Goal: Transaction & Acquisition: Obtain resource

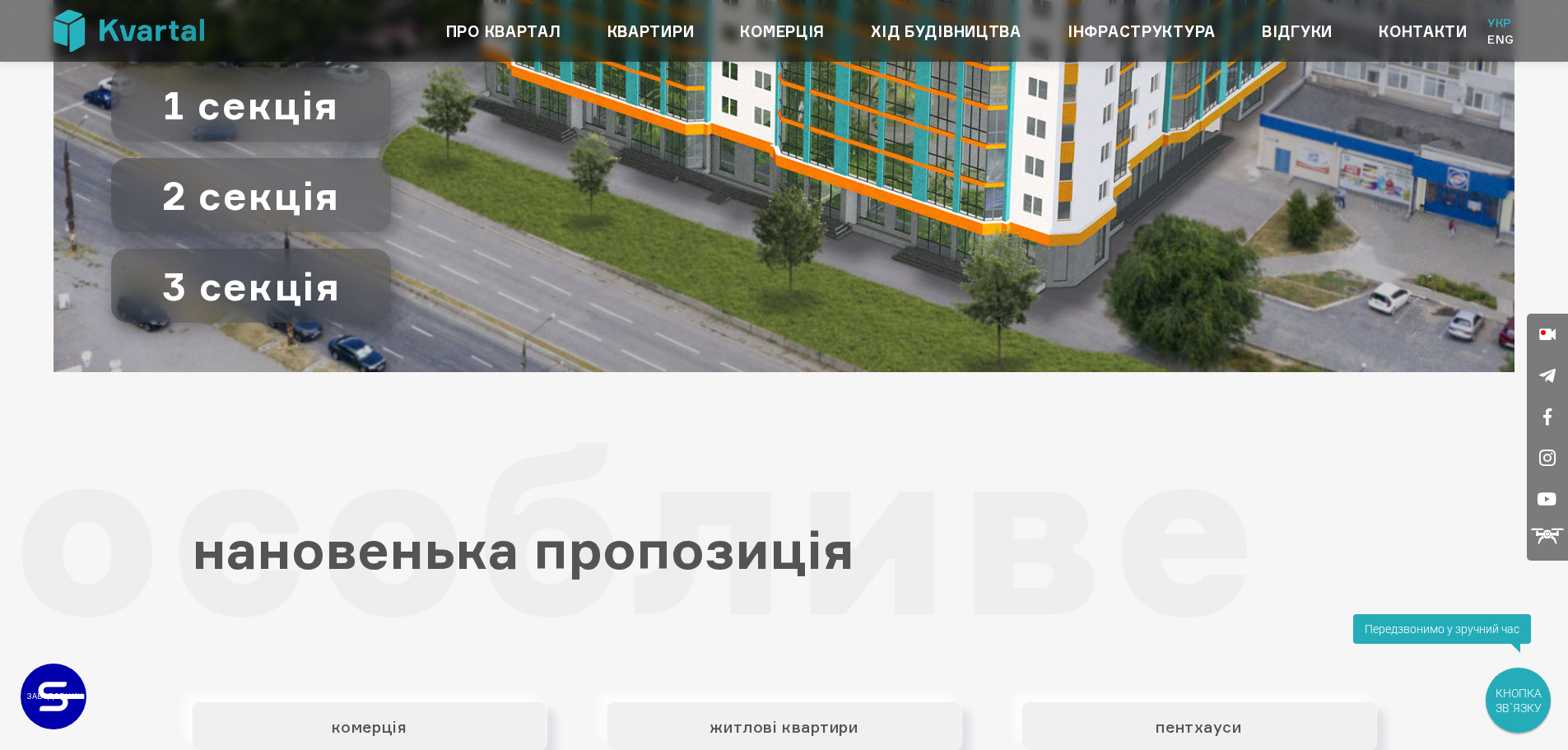
scroll to position [2963, 0]
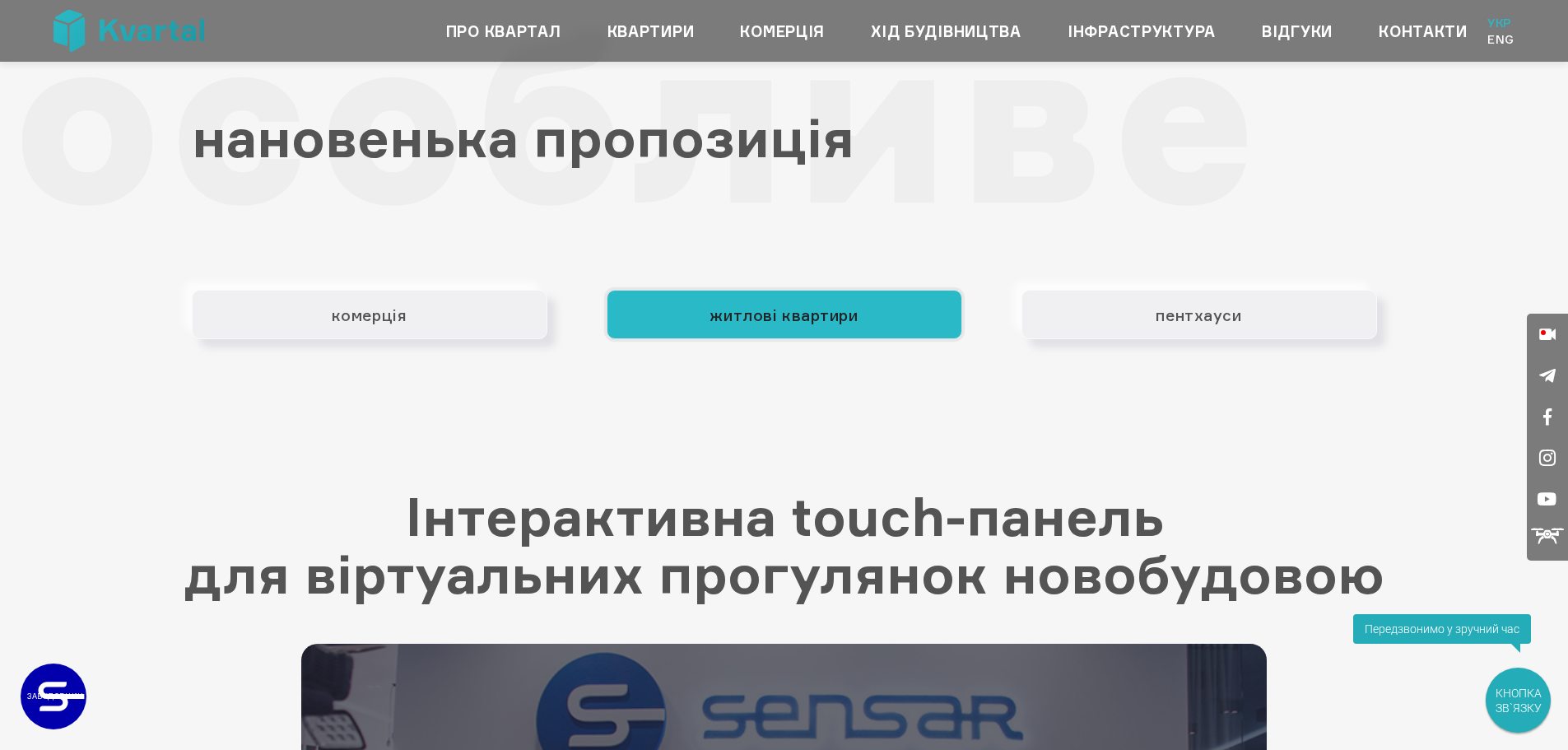
click at [835, 307] on button "житлові квартири" at bounding box center [784, 314] width 355 height 50
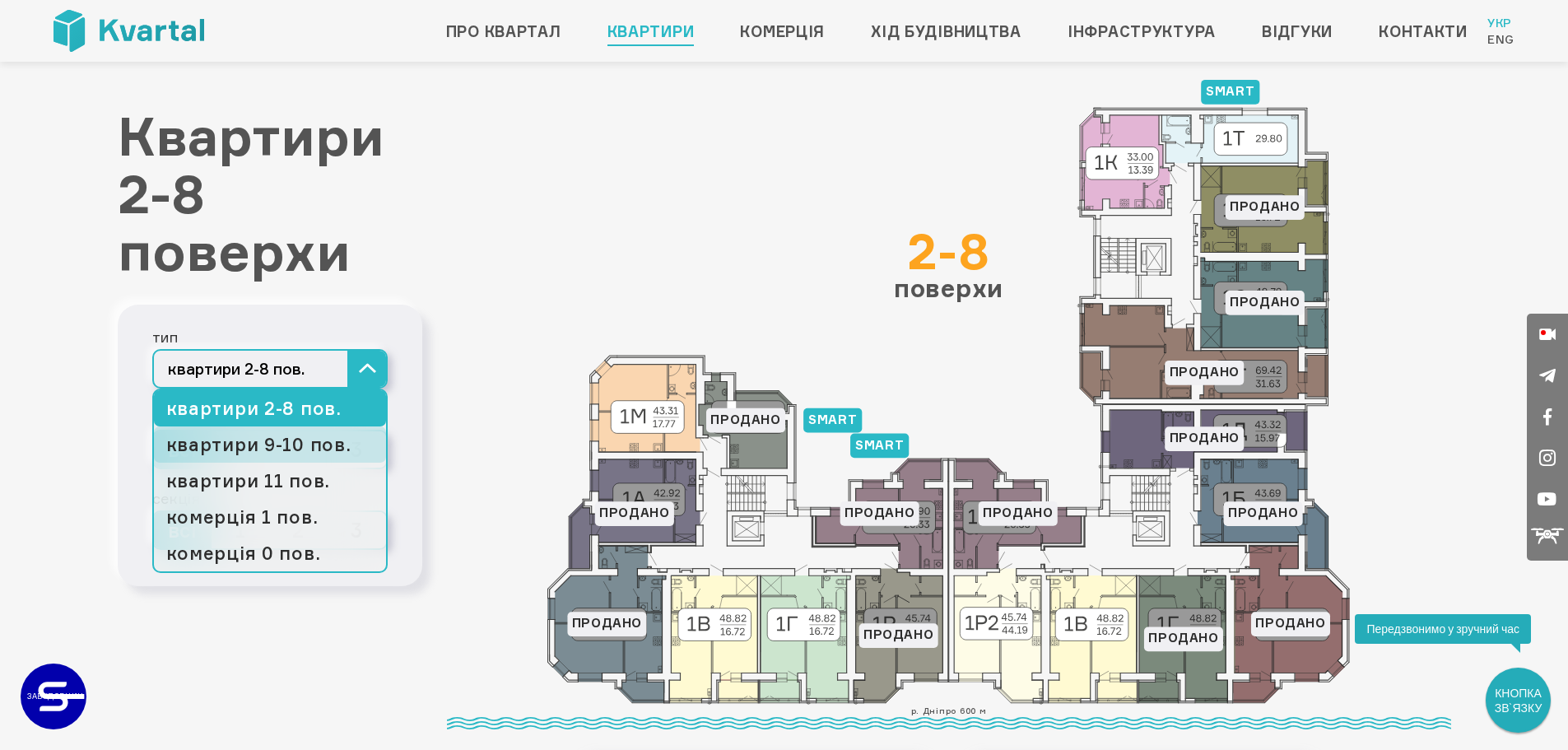
click at [315, 447] on link "квартири 9-10 пов." at bounding box center [270, 444] width 232 height 36
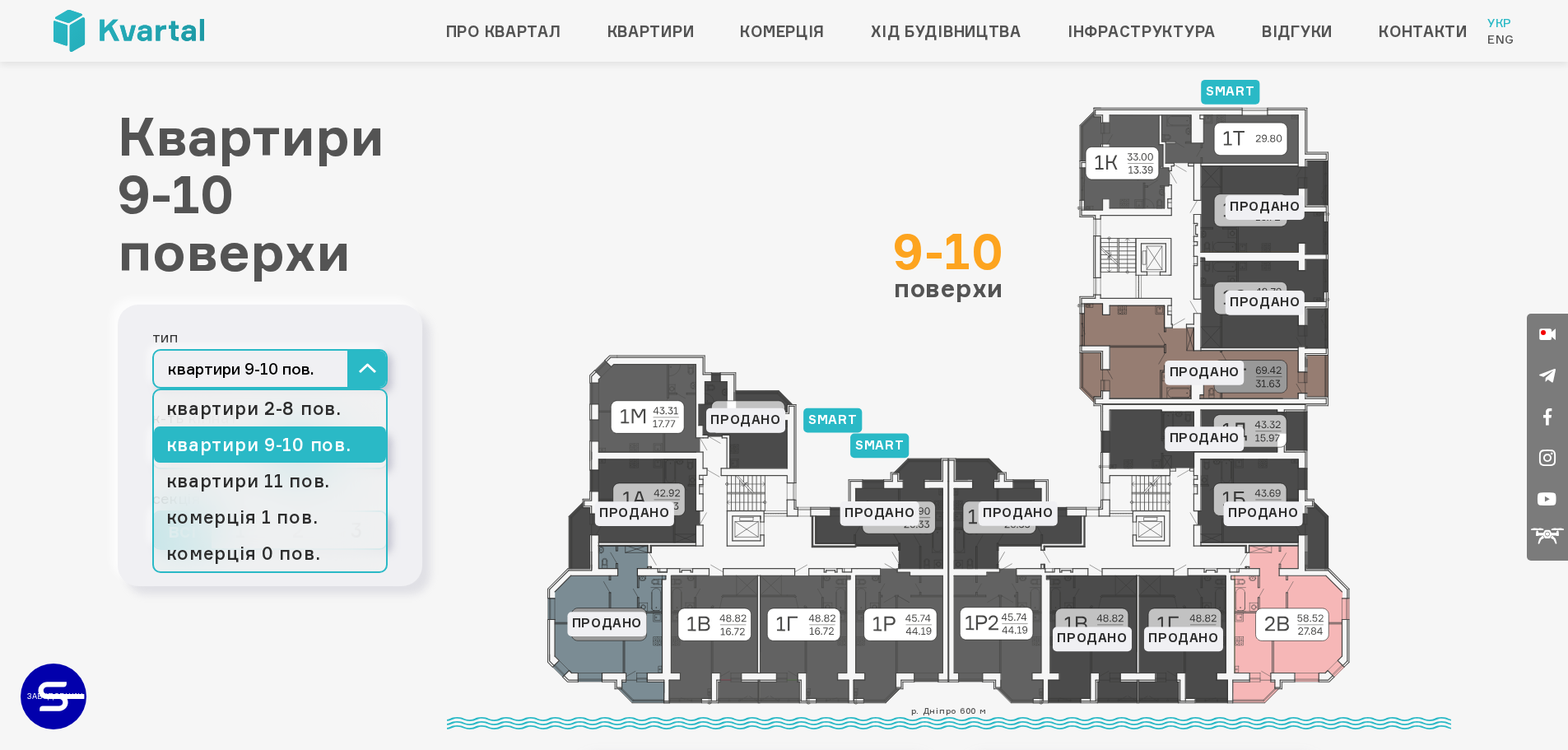
click at [357, 362] on button "квартири 9-10 пов." at bounding box center [270, 368] width 236 height 40
click at [324, 446] on link "квартири 9-10 пов." at bounding box center [270, 444] width 232 height 36
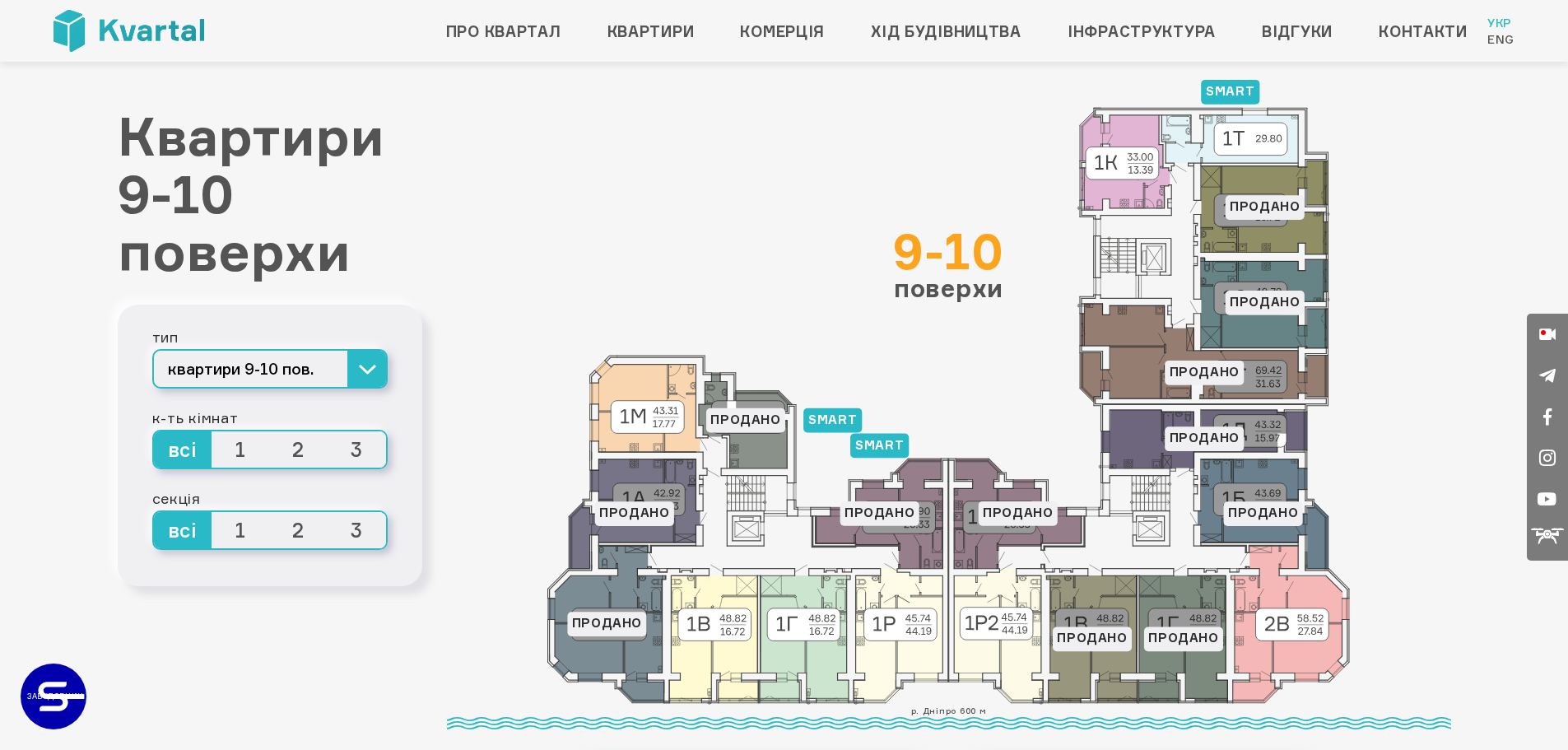
click at [296, 445] on span "2" at bounding box center [299, 449] width 58 height 36
click at [270, 431] on input "2" at bounding box center [270, 431] width 0 height 0
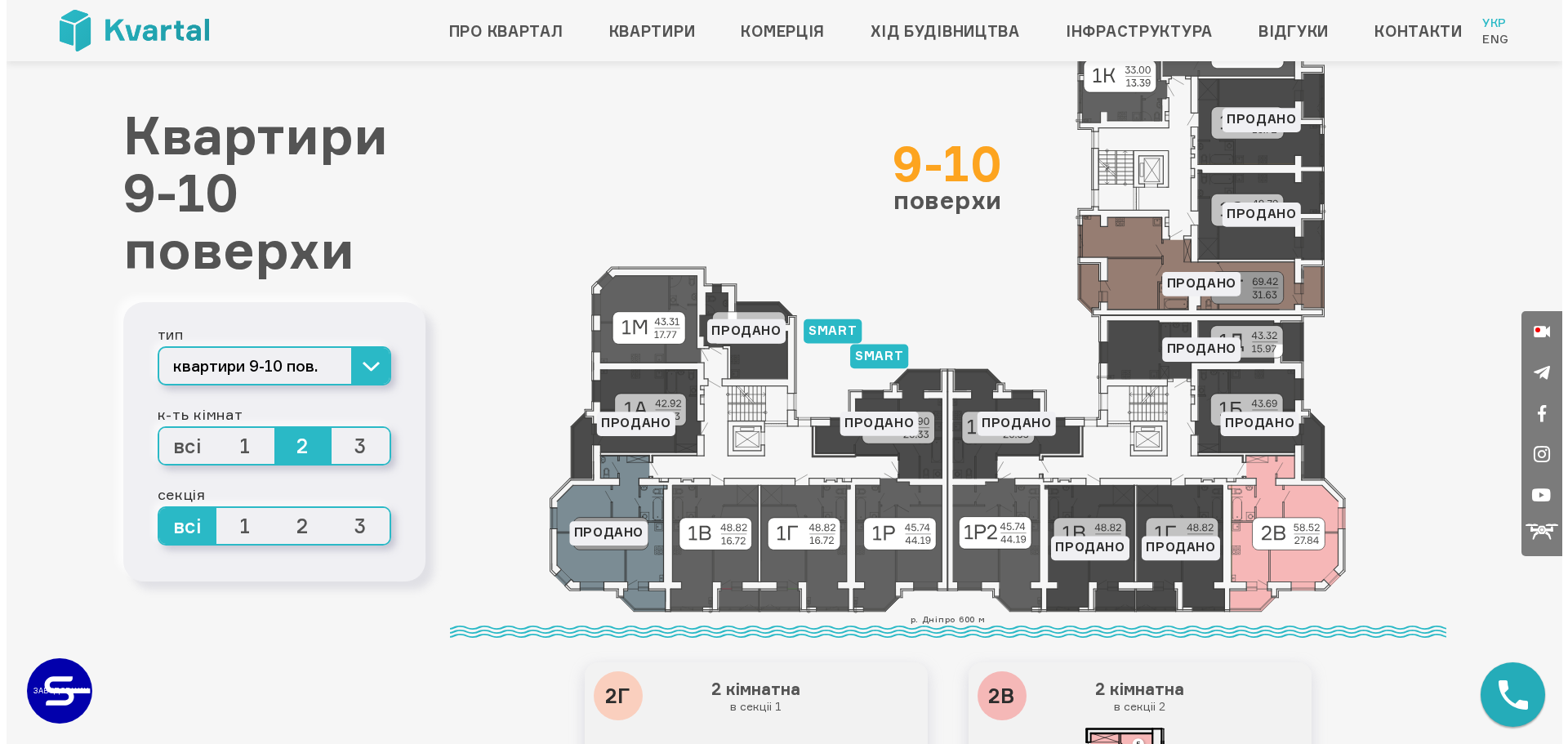
scroll to position [245, 0]
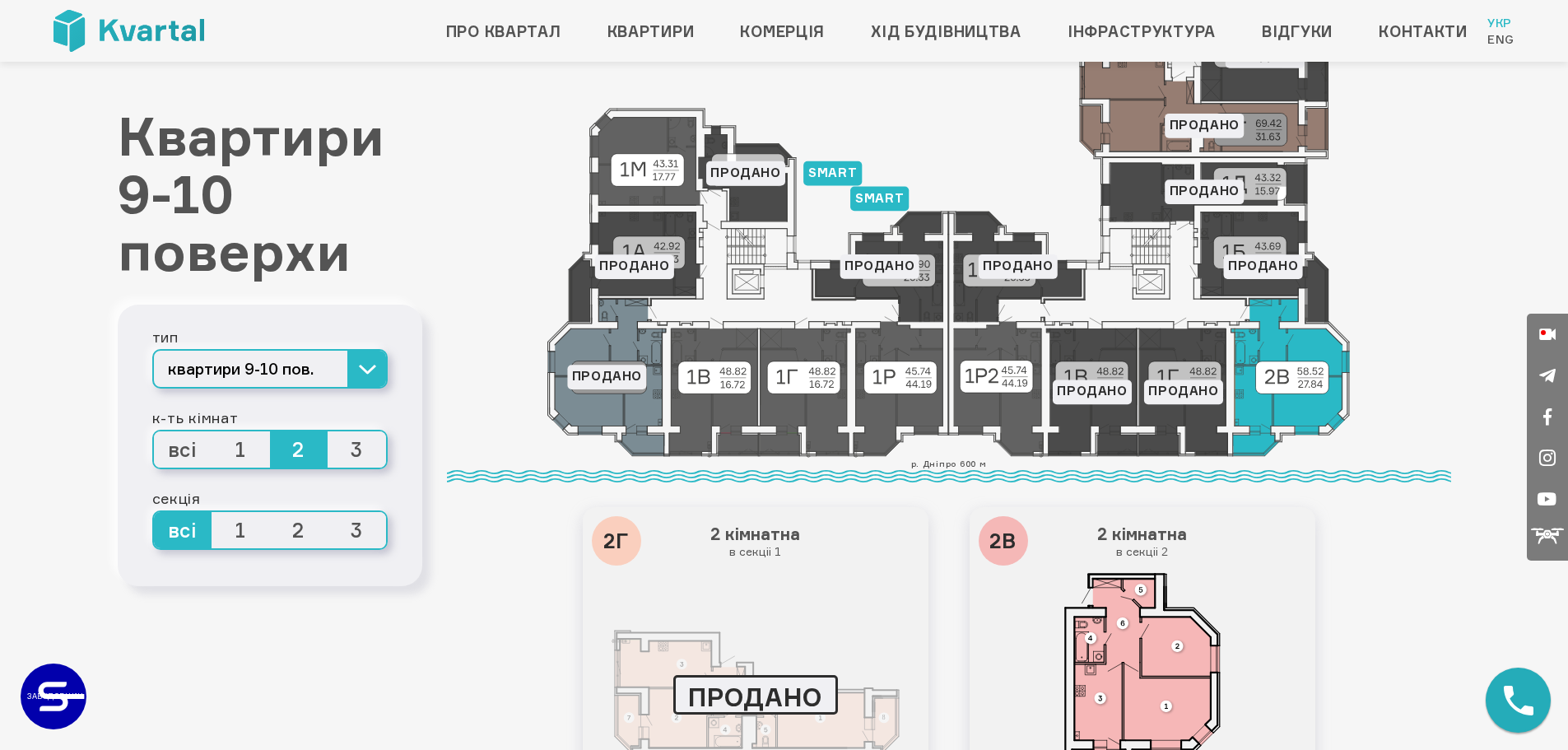
click at [1316, 407] on icon at bounding box center [1290, 377] width 118 height 158
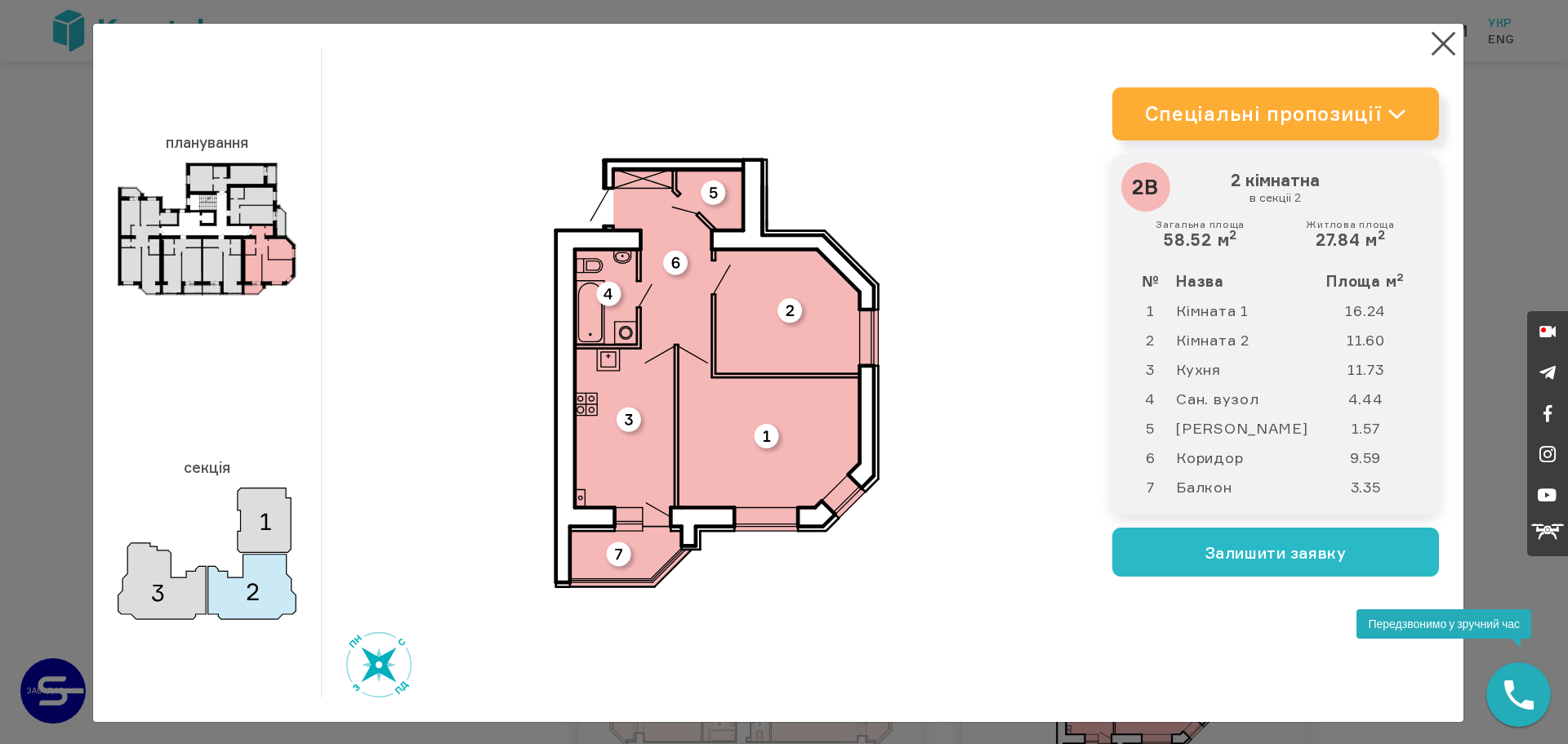
click at [1410, 110] on link "Спеціальні пропозиції" at bounding box center [1276, 113] width 327 height 53
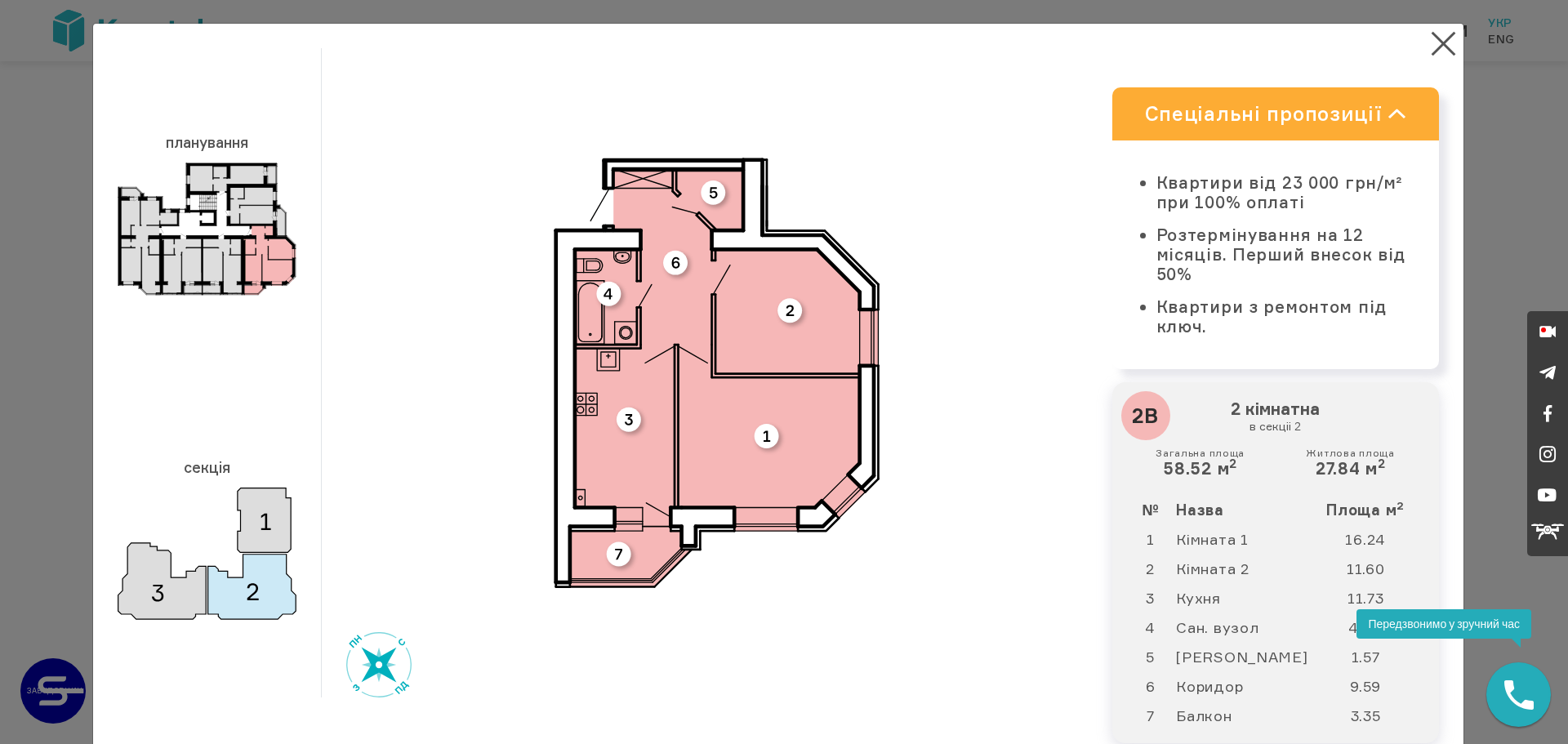
click at [1395, 121] on link "Спеціальні пропозиції" at bounding box center [1276, 113] width 327 height 53
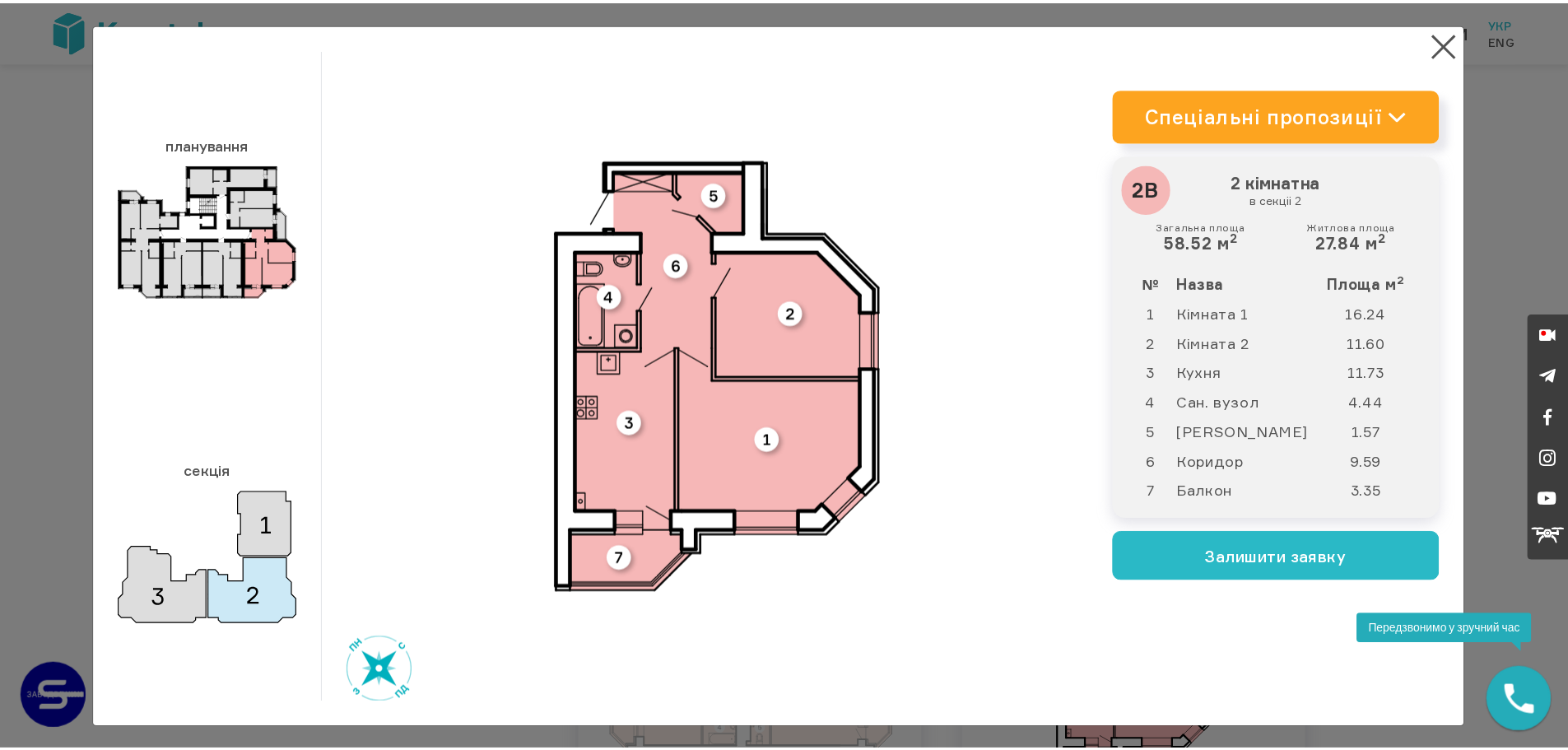
scroll to position [2, 0]
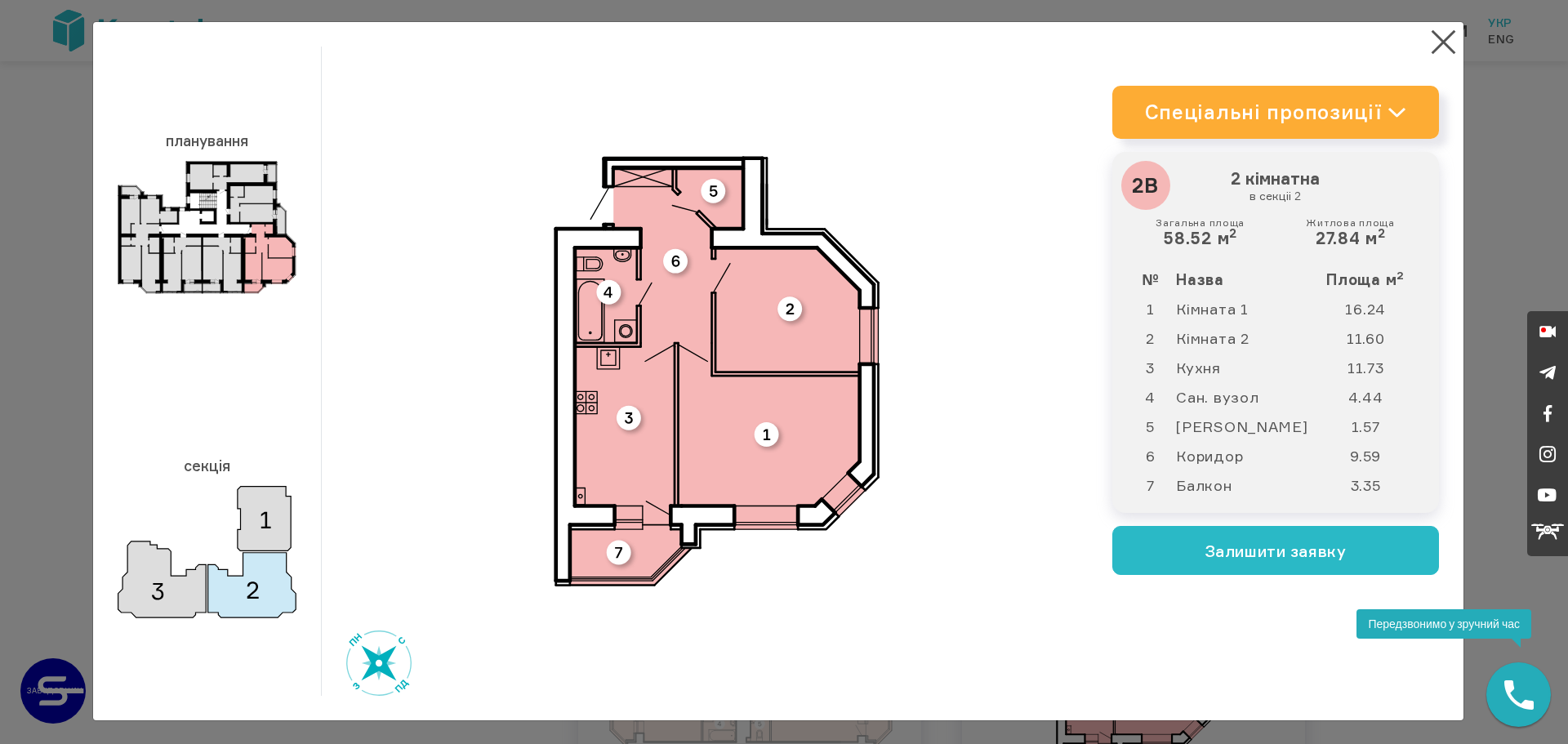
click at [1390, 112] on icon at bounding box center [1397, 112] width 18 height 11
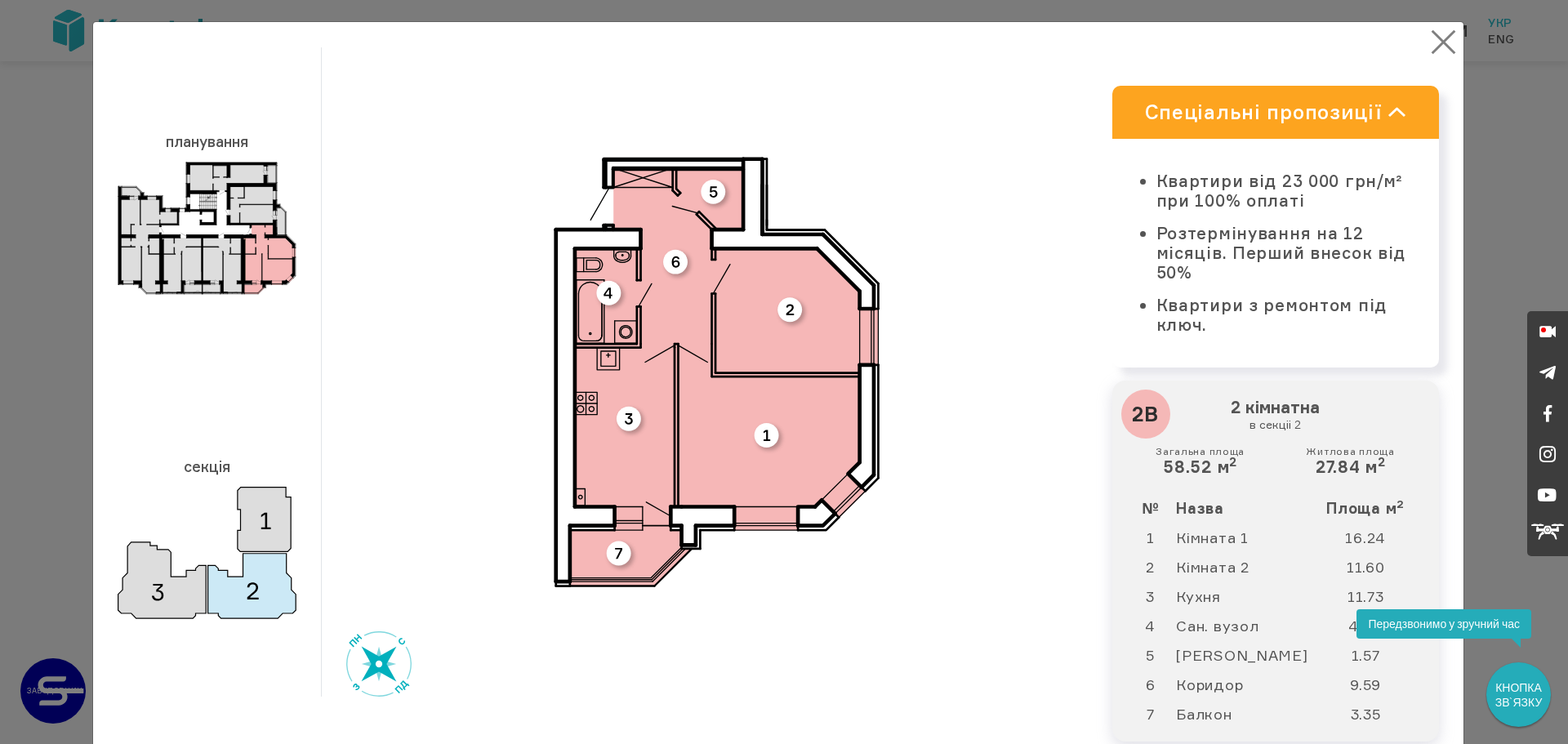
click at [1441, 47] on button "×" at bounding box center [1444, 42] width 32 height 32
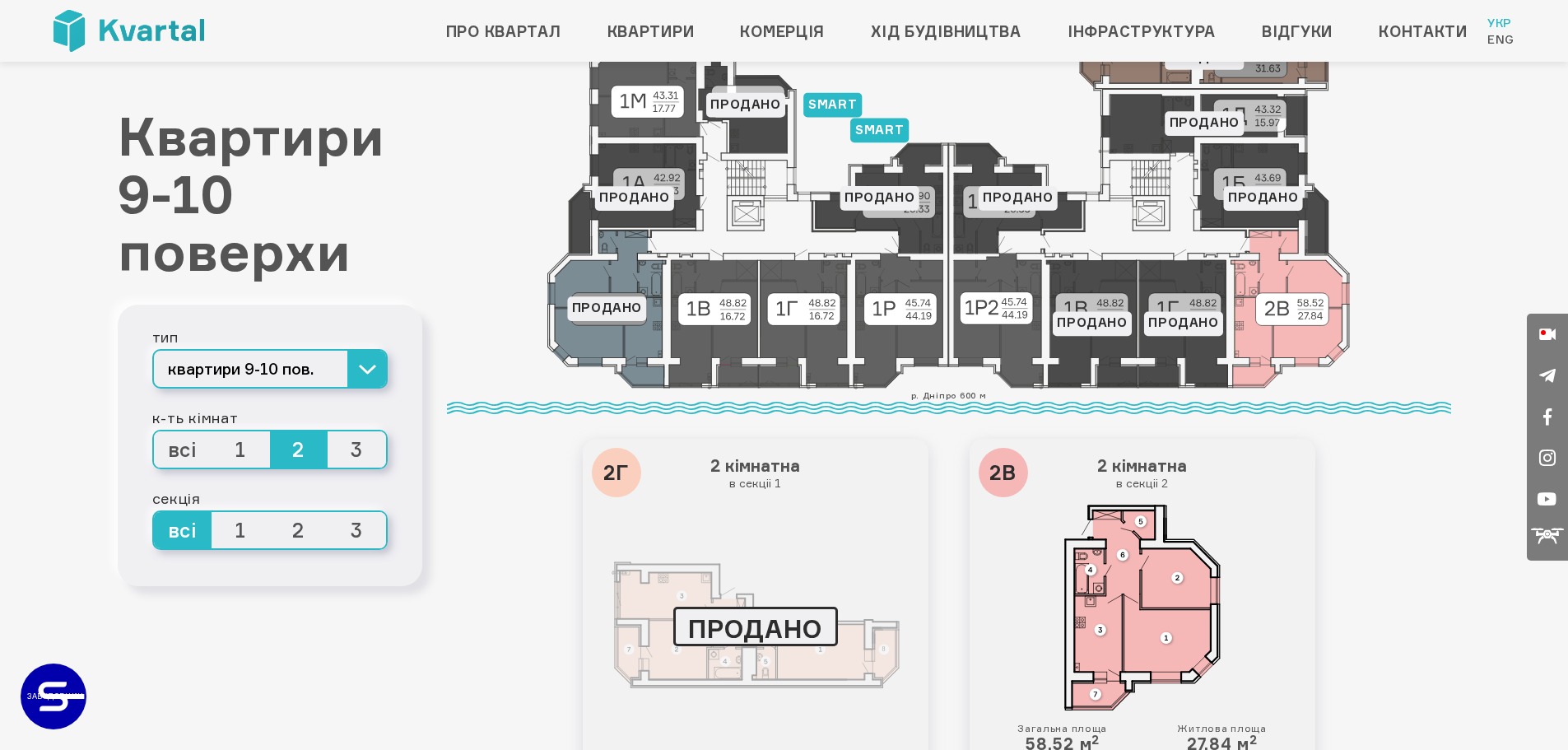
scroll to position [165, 0]
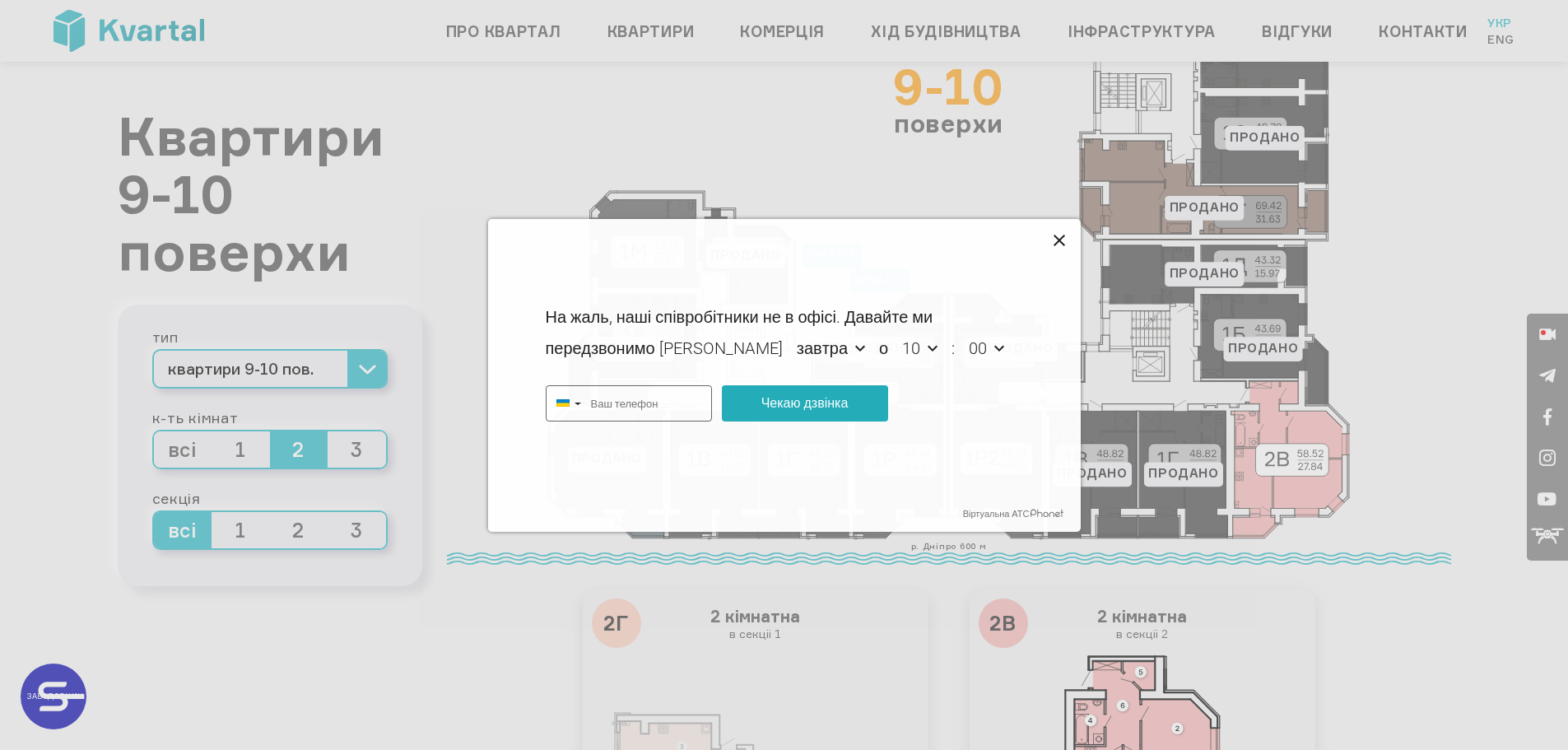
click at [1065, 234] on icon at bounding box center [1060, 241] width 19 height 19
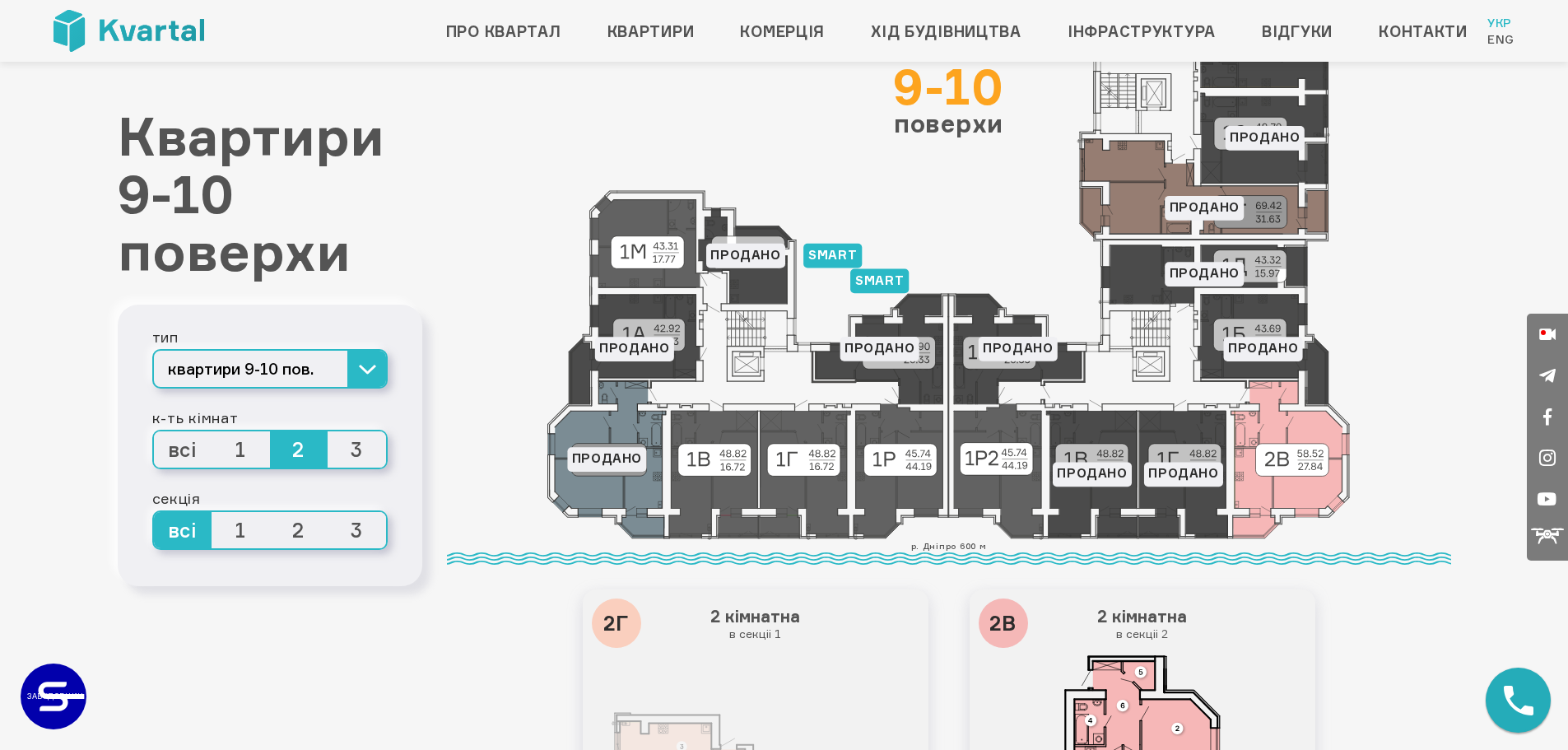
type input "+380"
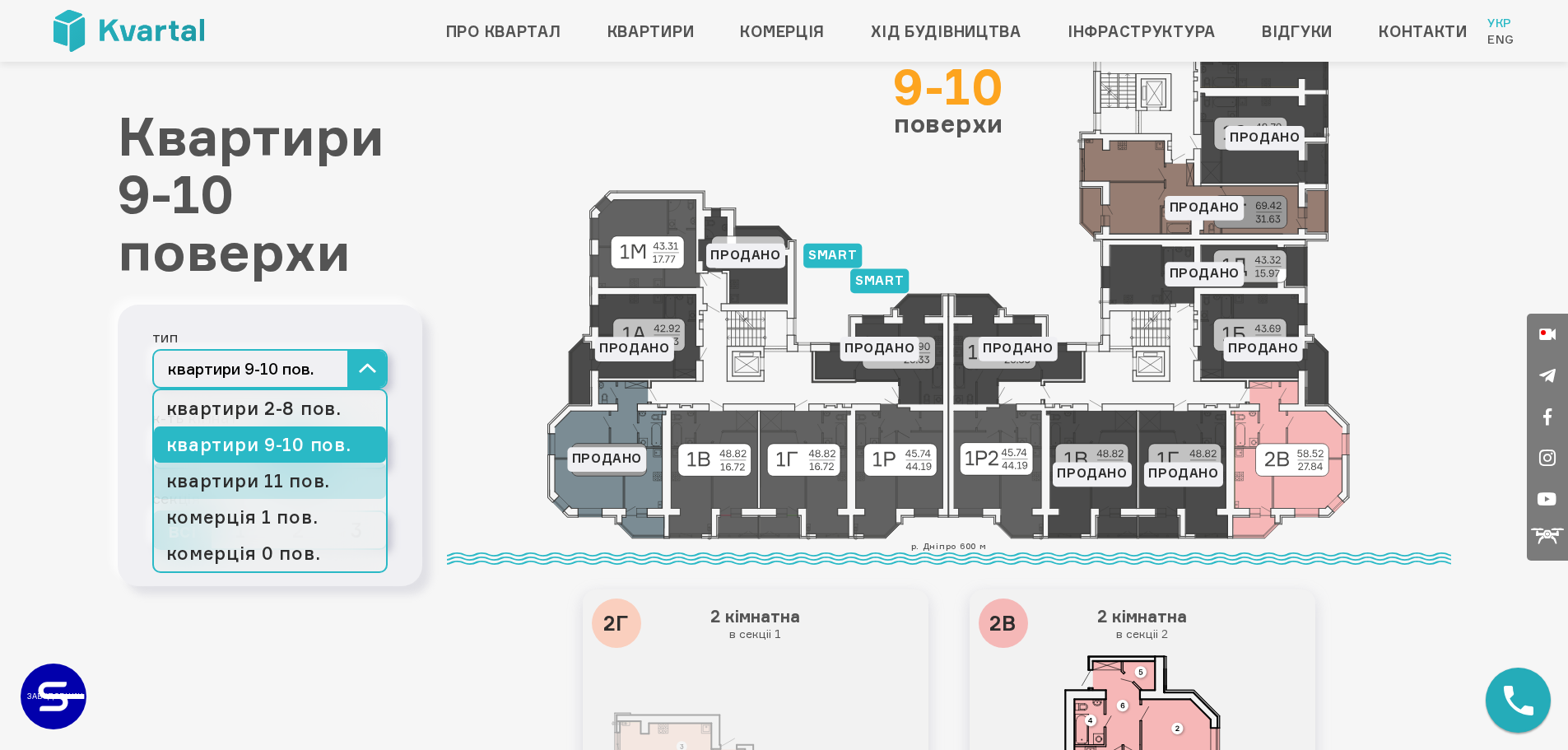
click at [279, 478] on link "квартири 11 пов." at bounding box center [270, 480] width 232 height 36
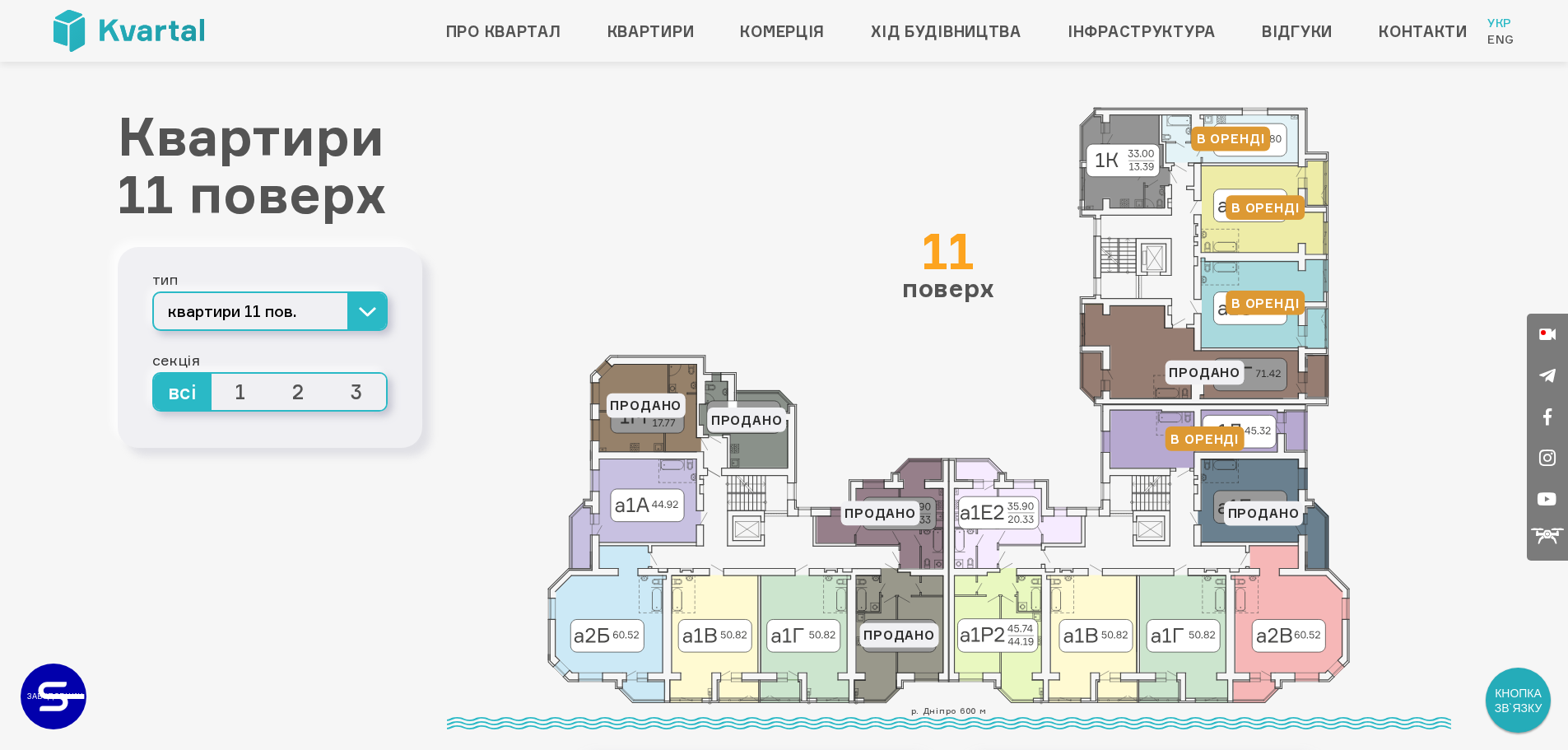
click at [303, 393] on span "2" at bounding box center [299, 391] width 58 height 36
click at [270, 374] on input "2" at bounding box center [270, 374] width 0 height 0
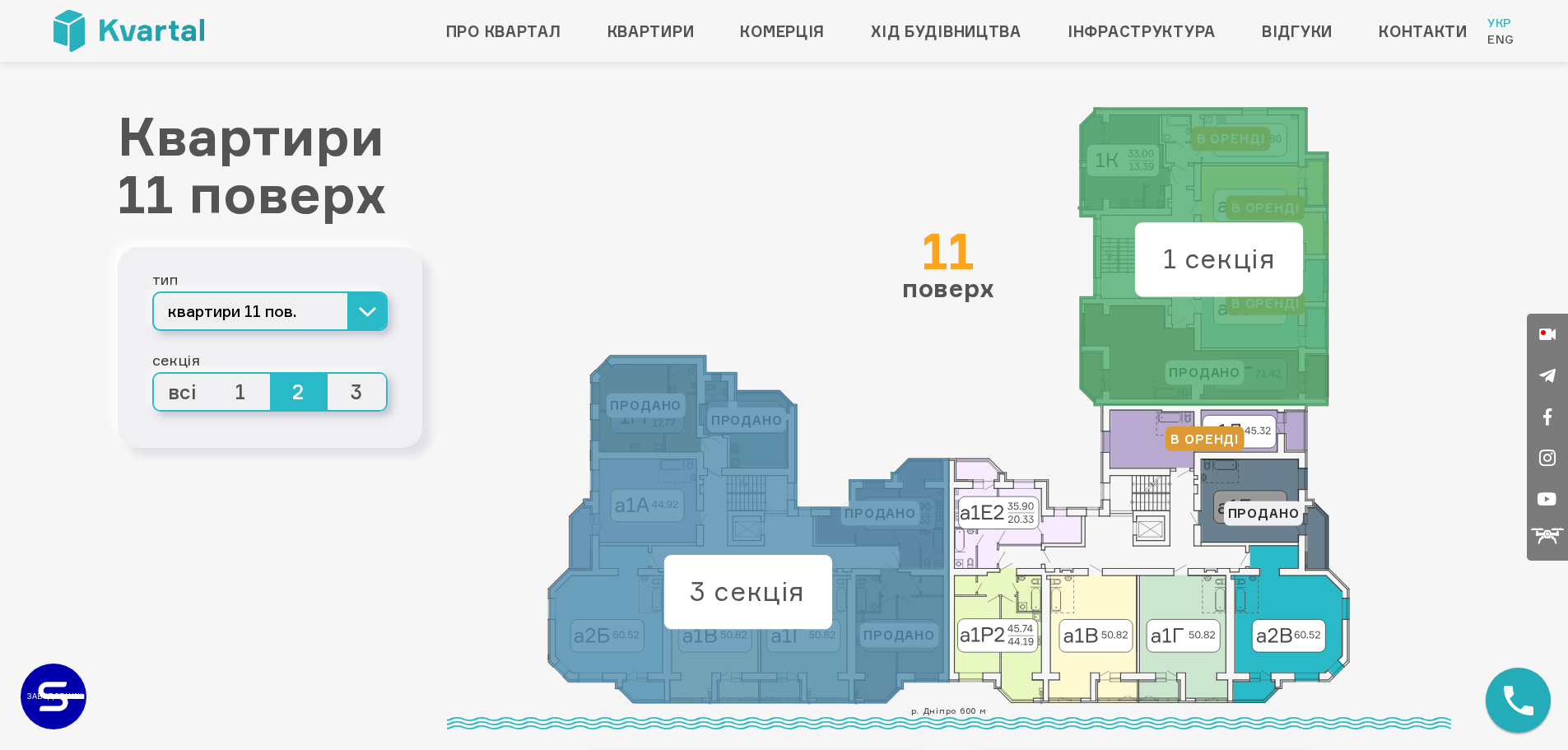
click at [1294, 657] on icon at bounding box center [1290, 623] width 118 height 158
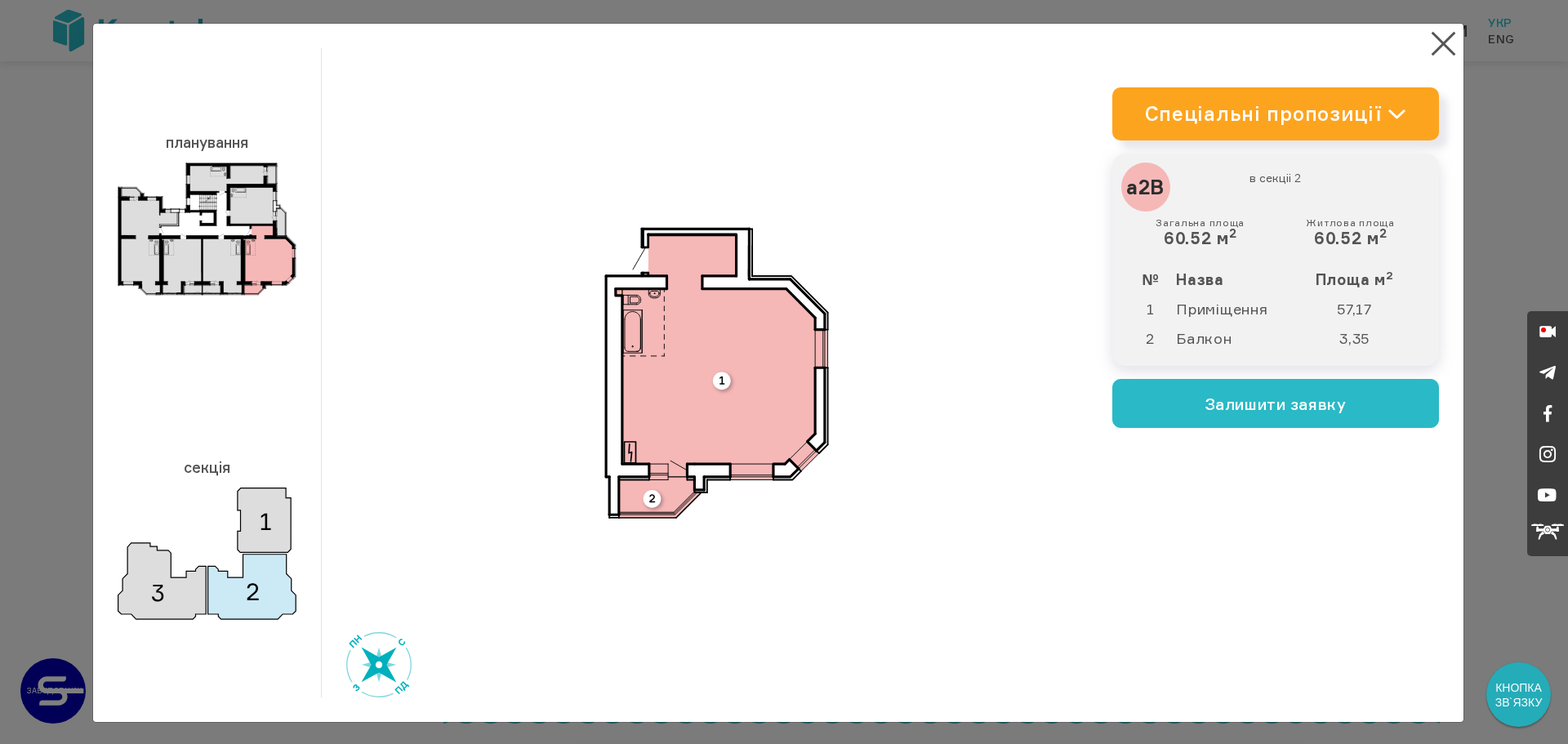
click at [718, 398] on img at bounding box center [717, 372] width 225 height 291
click at [1249, 320] on td "Приміщення" at bounding box center [1237, 308] width 123 height 29
click at [1435, 47] on button "×" at bounding box center [1444, 44] width 32 height 32
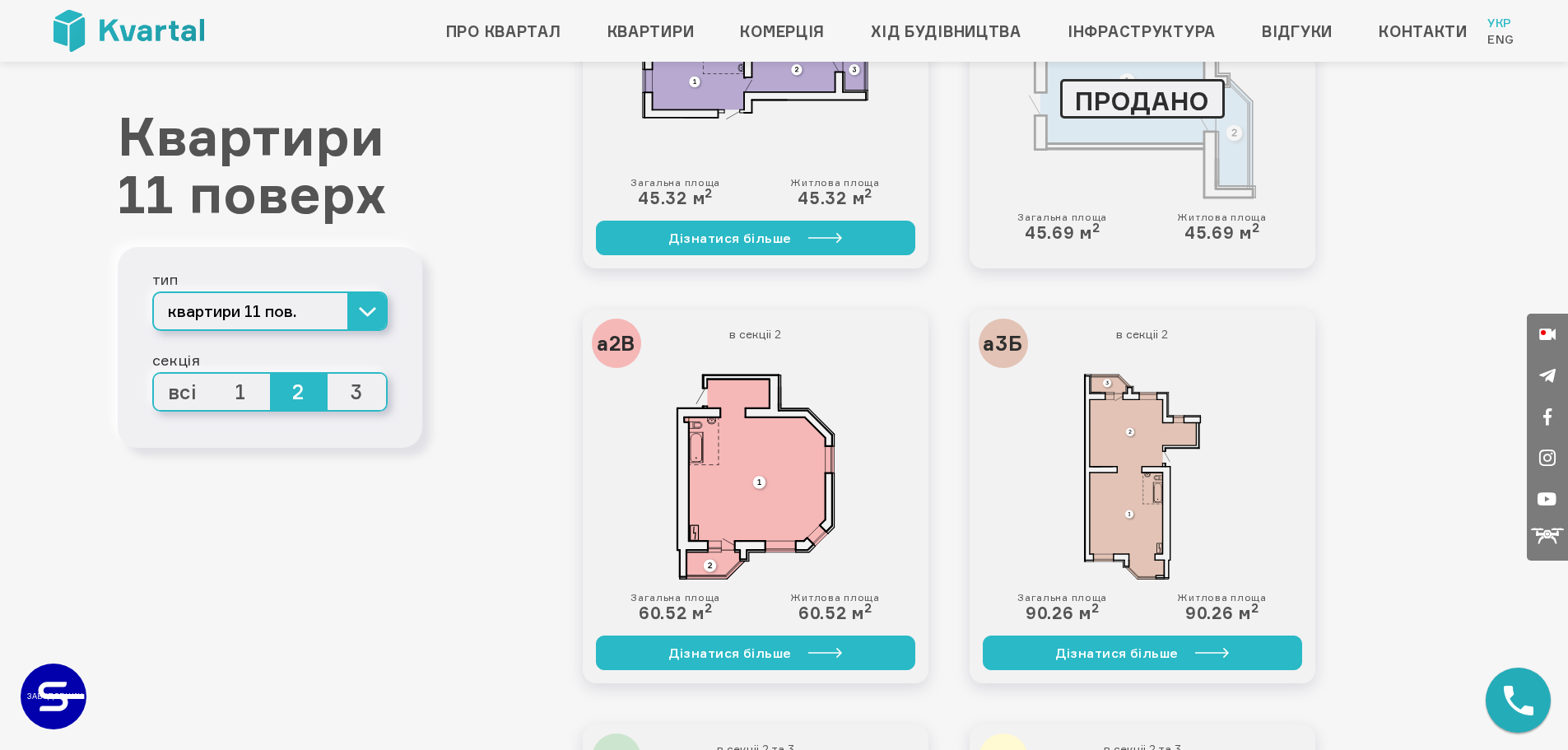
scroll to position [1234, 0]
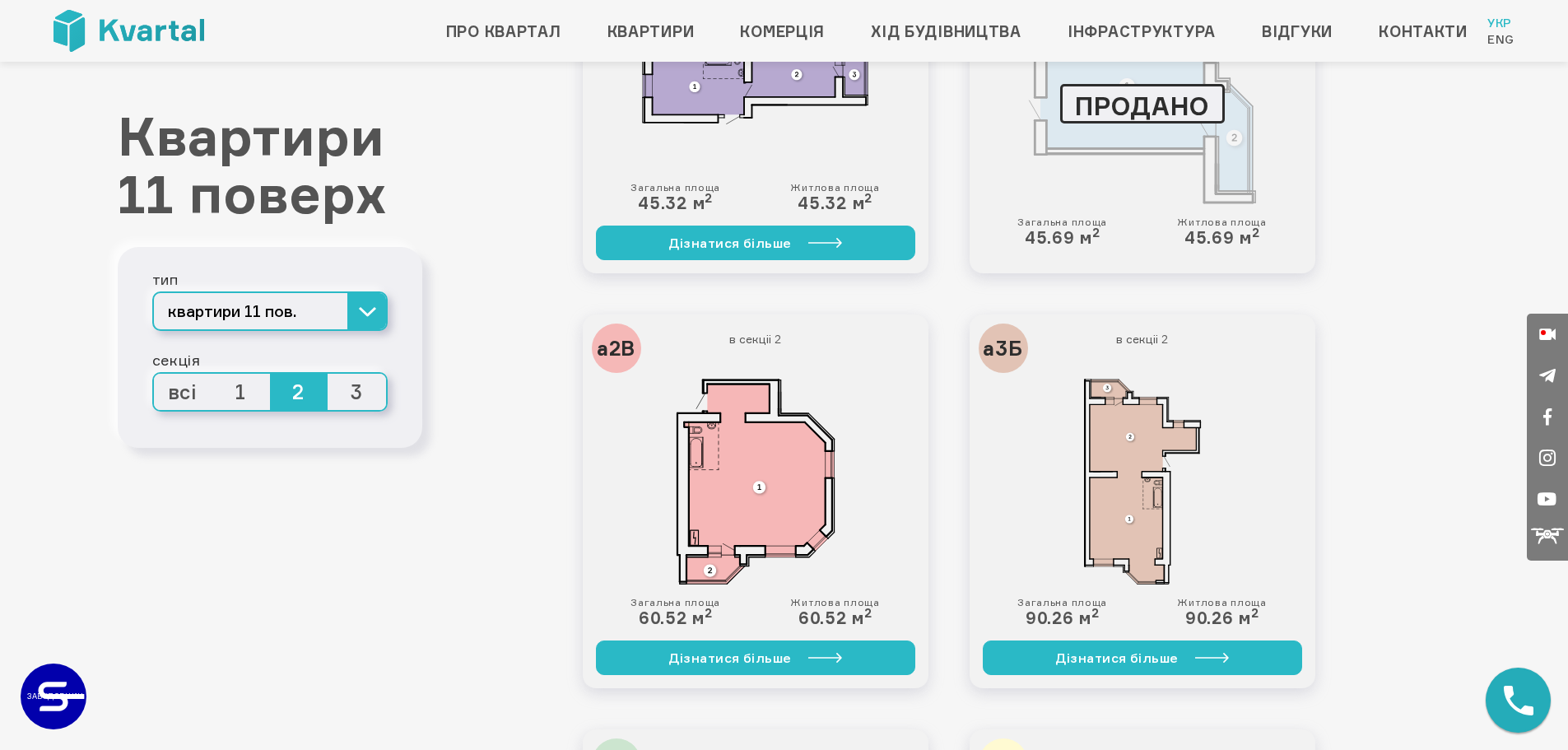
click at [785, 476] on img at bounding box center [756, 482] width 247 height 205
